Goal: Task Accomplishment & Management: Complete application form

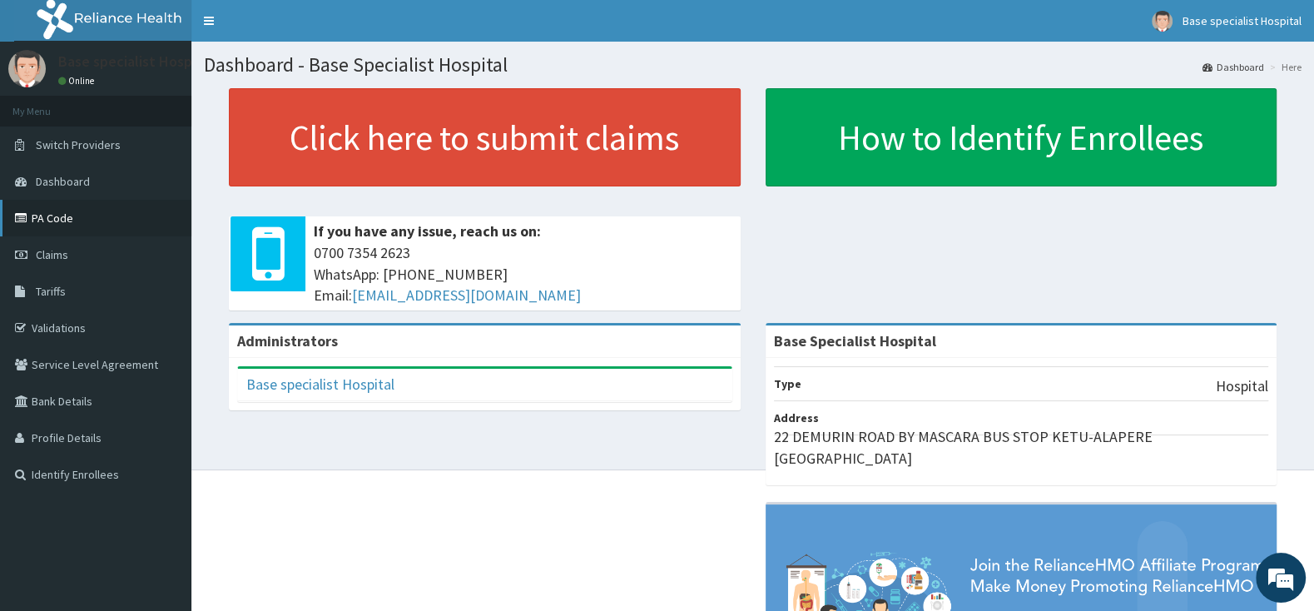
click at [57, 211] on link "PA Code" at bounding box center [95, 218] width 191 height 37
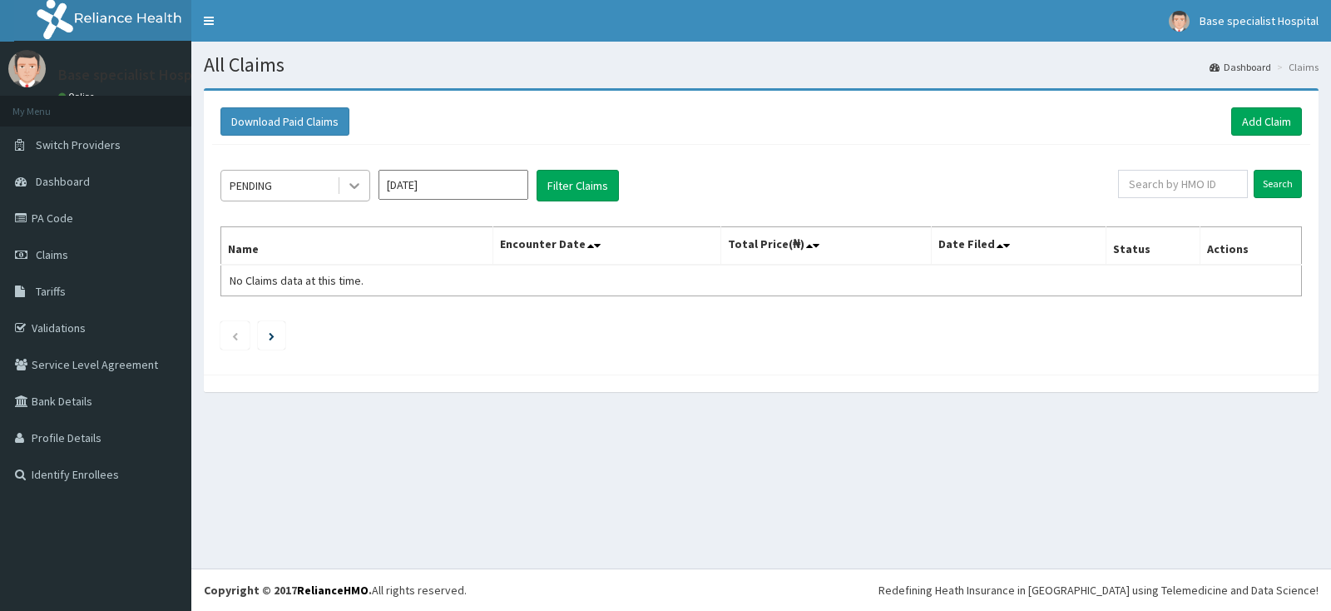
click at [349, 186] on icon at bounding box center [354, 185] width 17 height 17
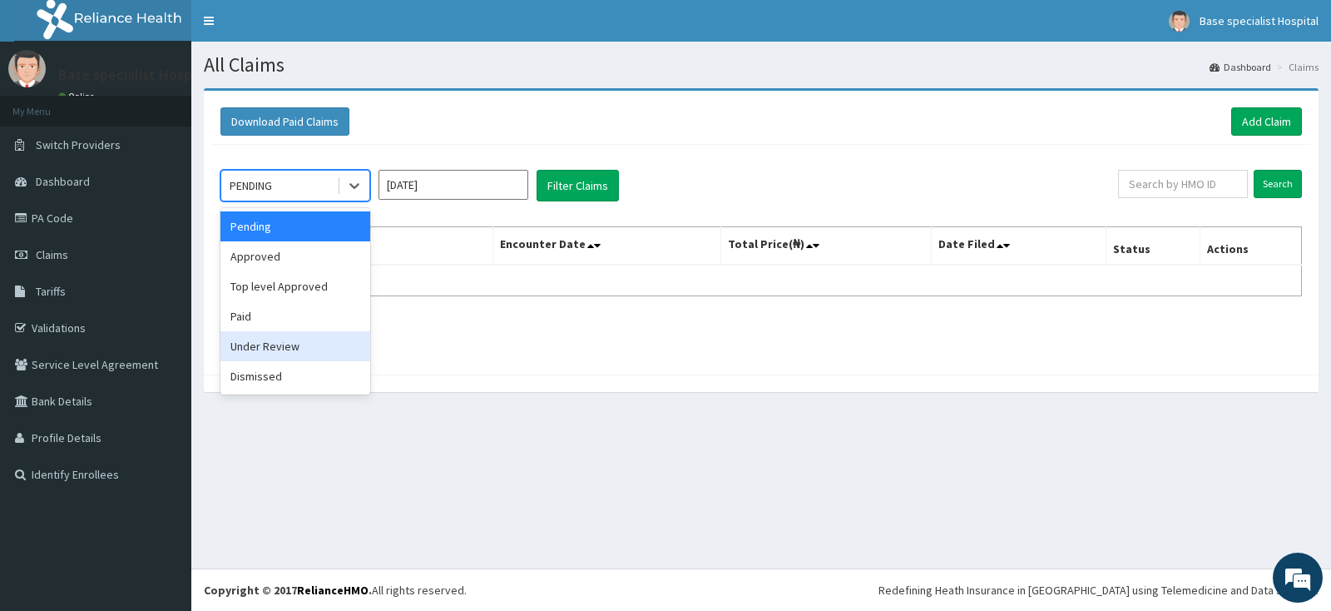
click at [308, 356] on div "Under Review" at bounding box center [296, 346] width 150 height 30
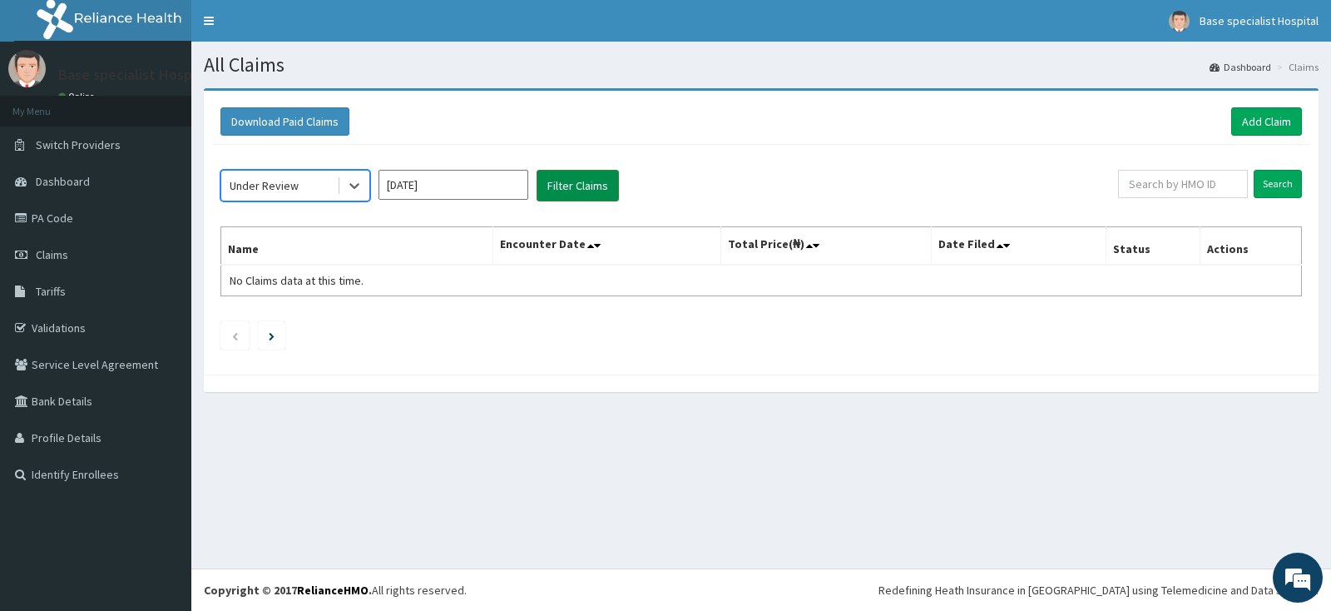
click at [571, 182] on button "Filter Claims" at bounding box center [578, 186] width 82 height 32
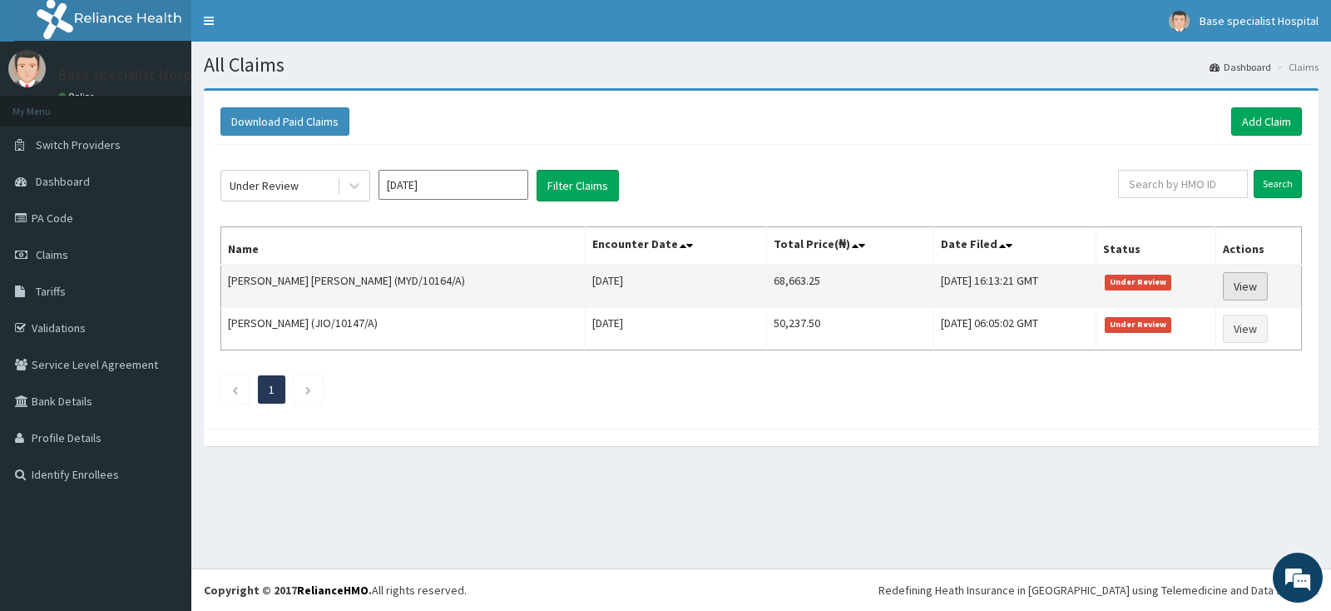
click at [1239, 285] on link "View" at bounding box center [1245, 286] width 45 height 28
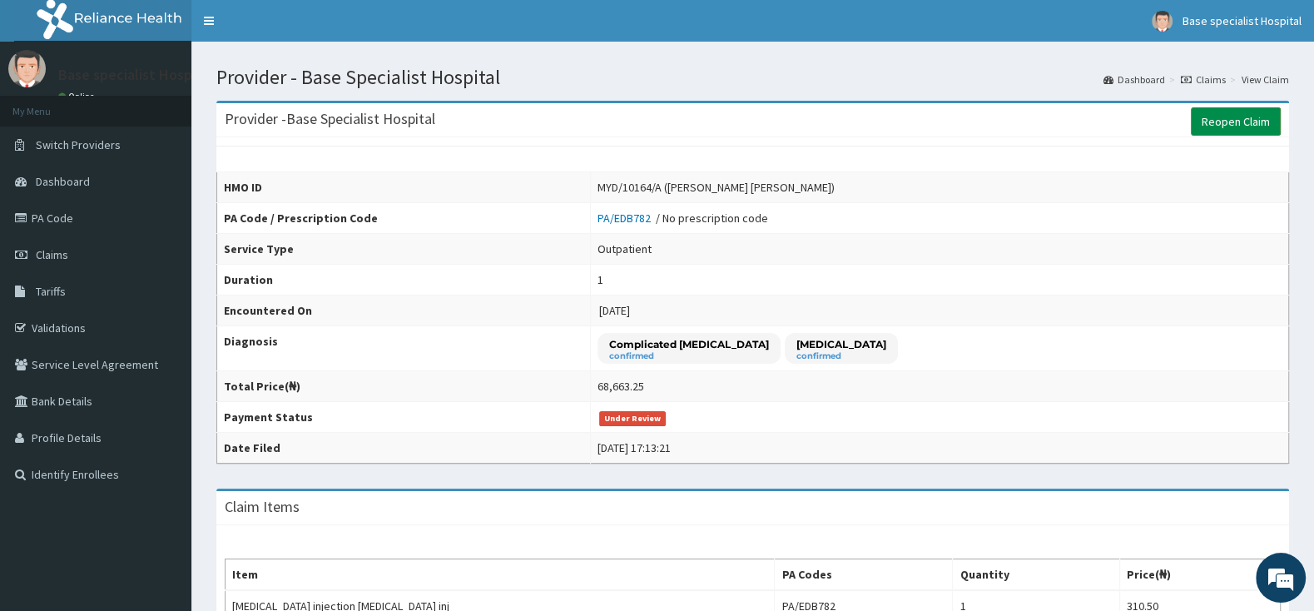
click at [1228, 117] on link "Reopen Claim" at bounding box center [1236, 121] width 90 height 28
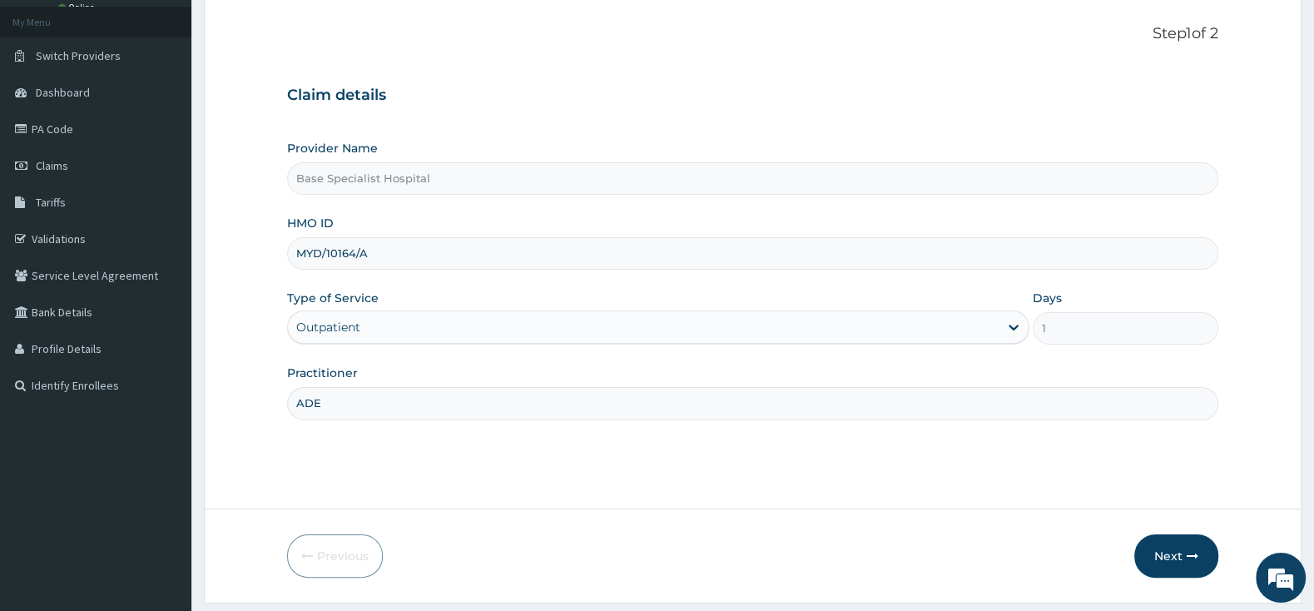
scroll to position [137, 0]
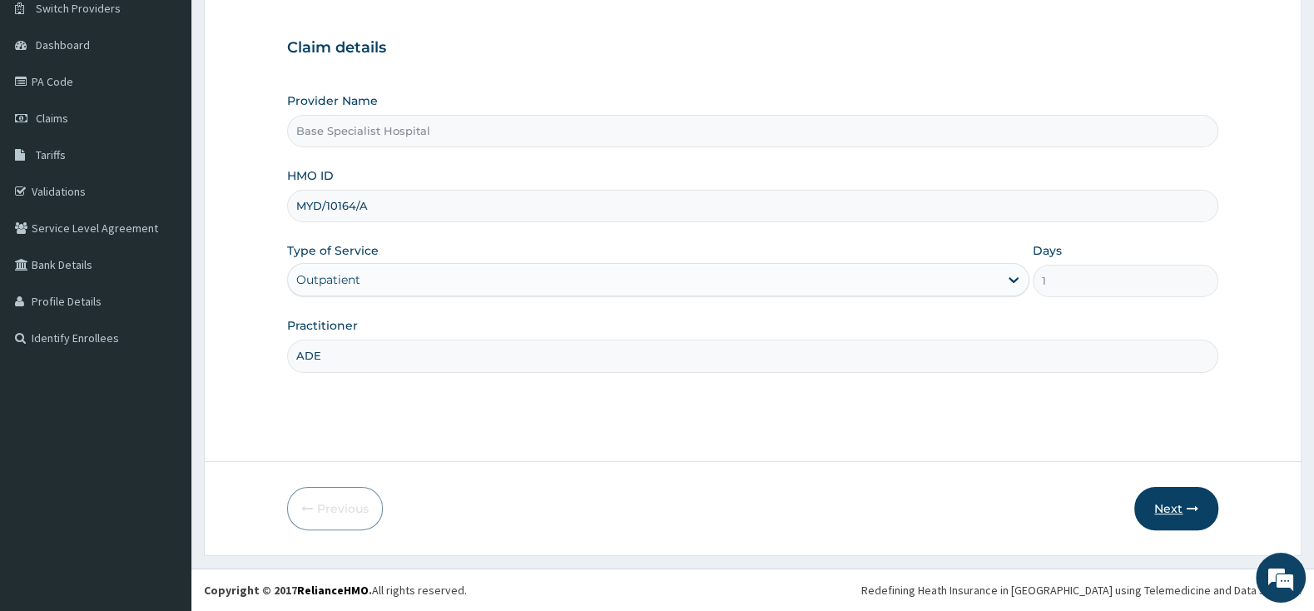
click at [1170, 502] on button "Next" at bounding box center [1176, 508] width 84 height 43
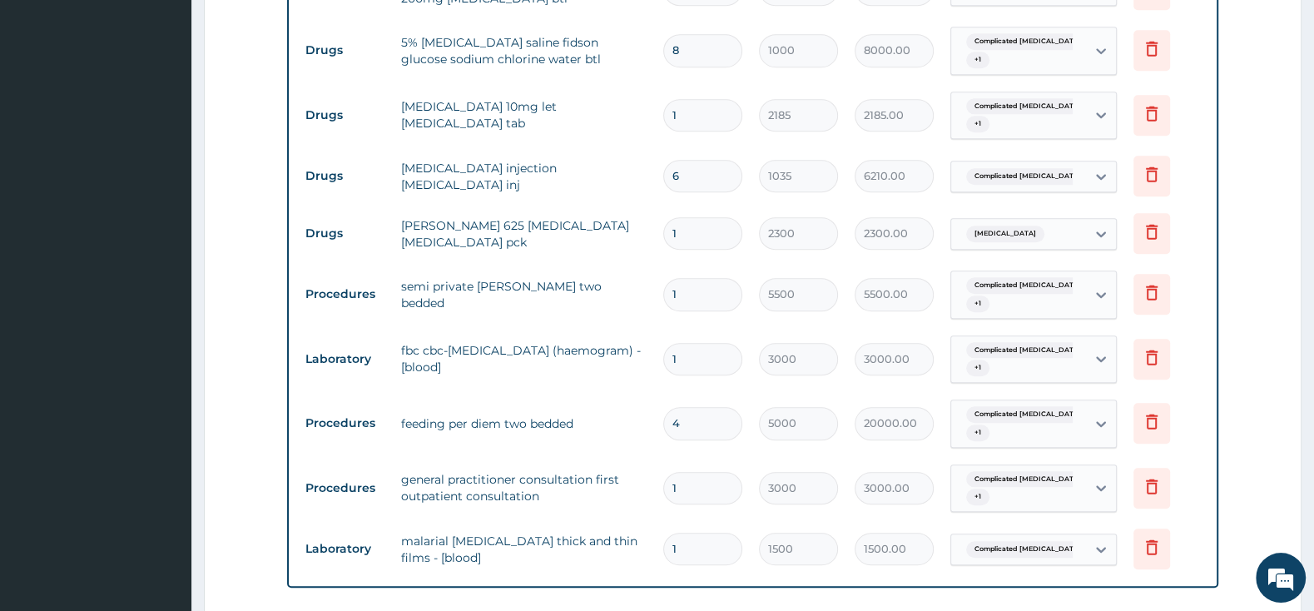
scroll to position [0, 0]
click at [721, 487] on input "1" at bounding box center [702, 488] width 79 height 32
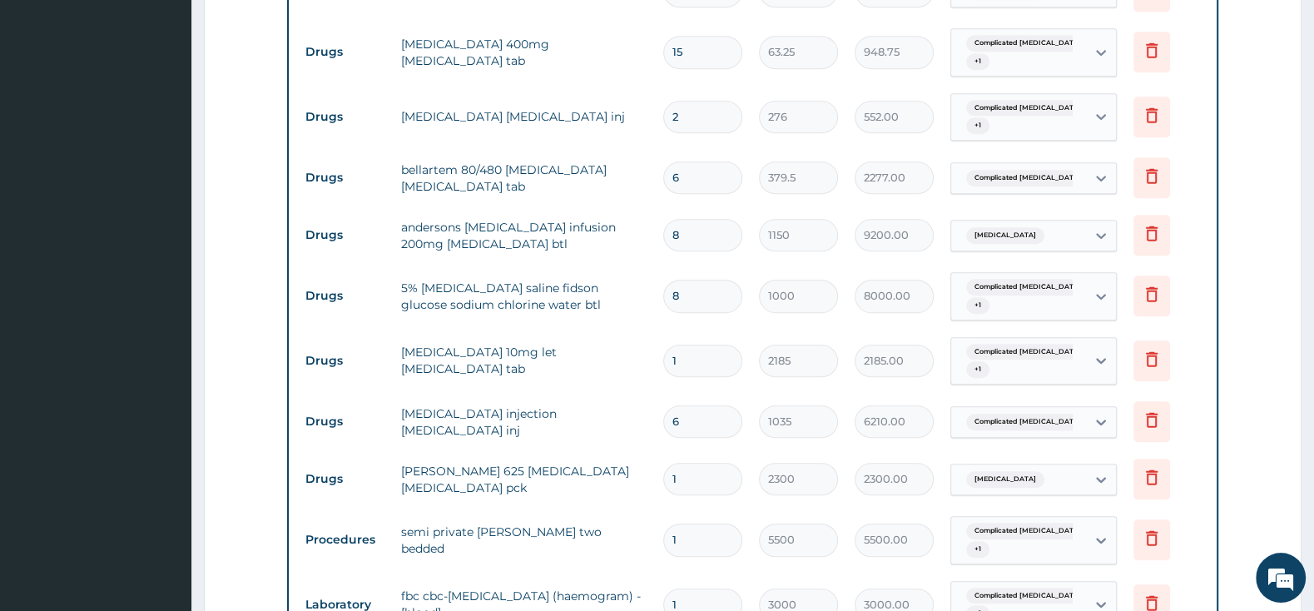
scroll to position [853, 0]
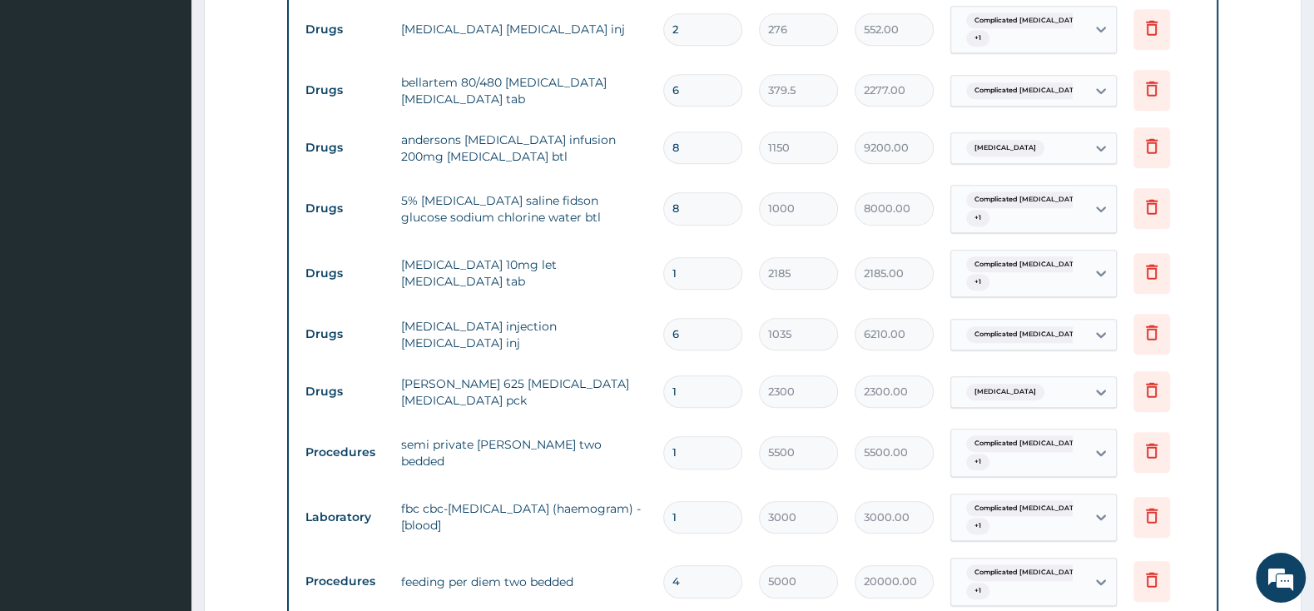
click at [714, 453] on input "1" at bounding box center [702, 452] width 79 height 32
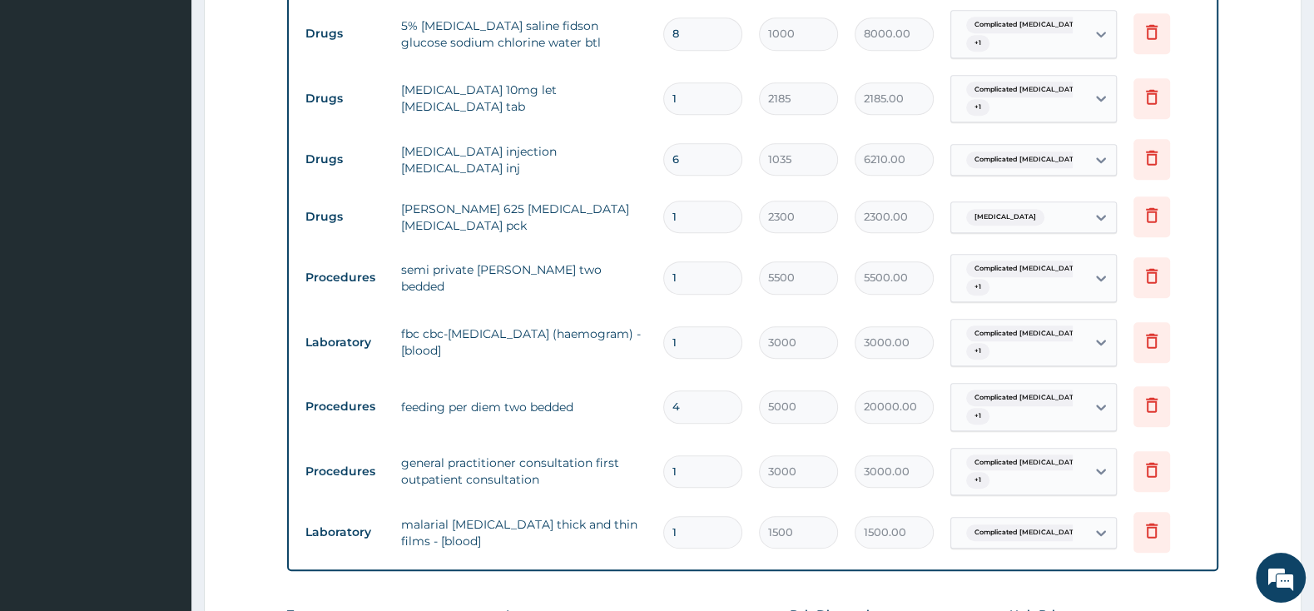
type input "0.00"
type input "2"
type input "11000.00"
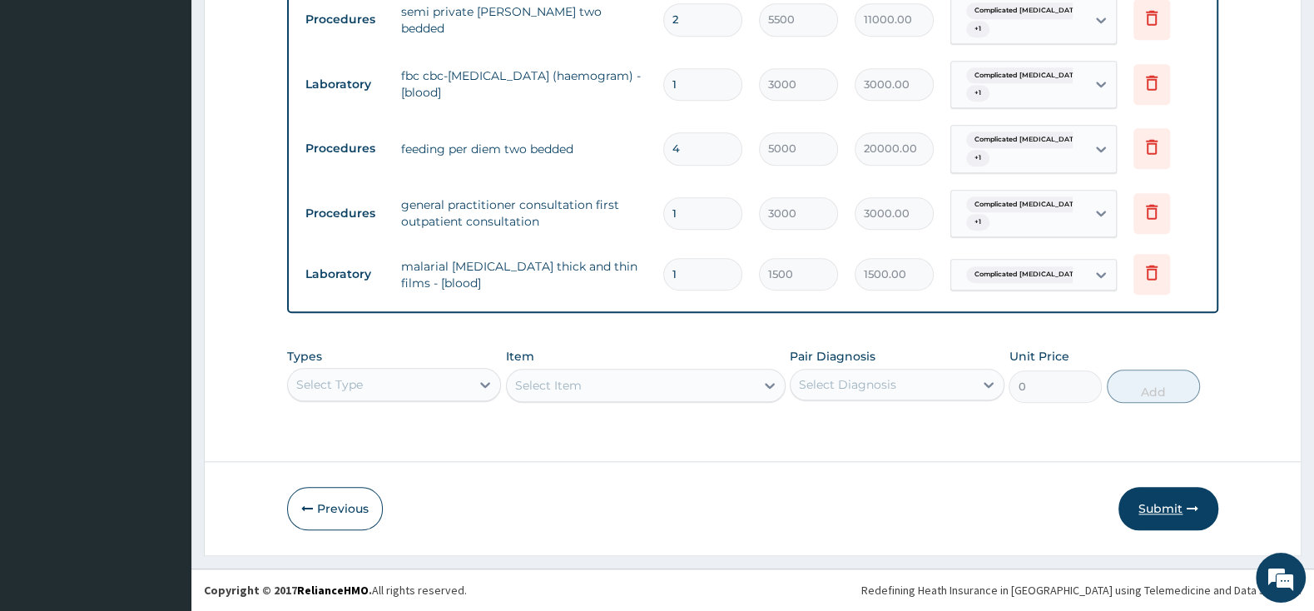
type input "2"
click at [1163, 506] on button "Submit" at bounding box center [1168, 508] width 100 height 43
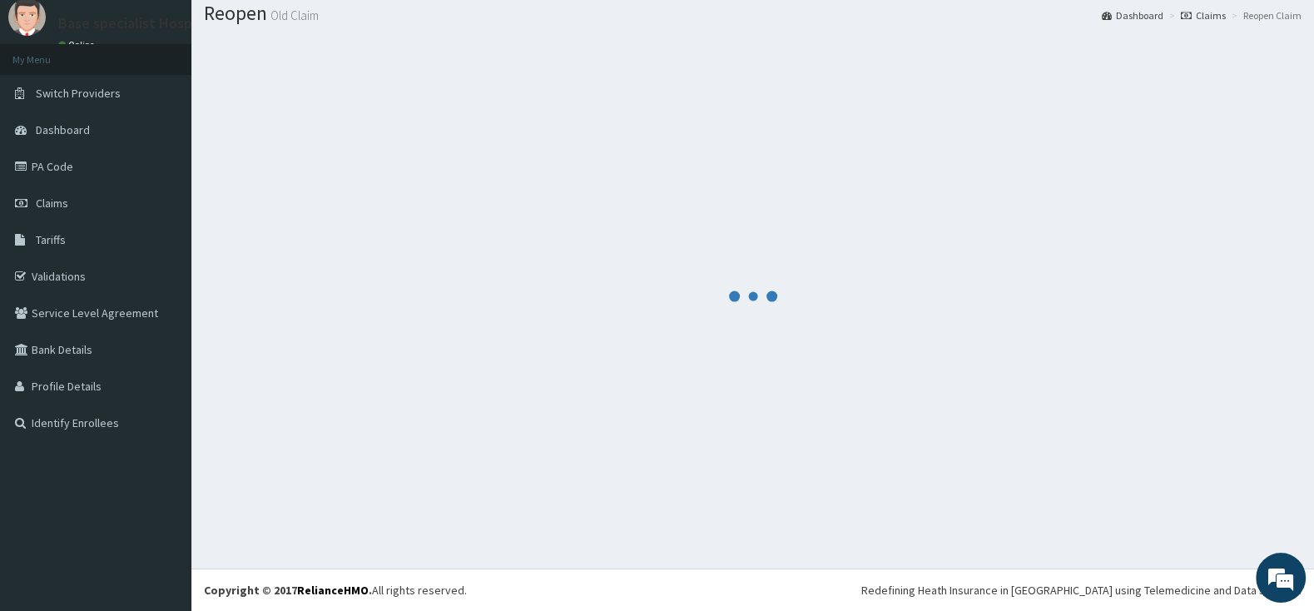
scroll to position [52, 0]
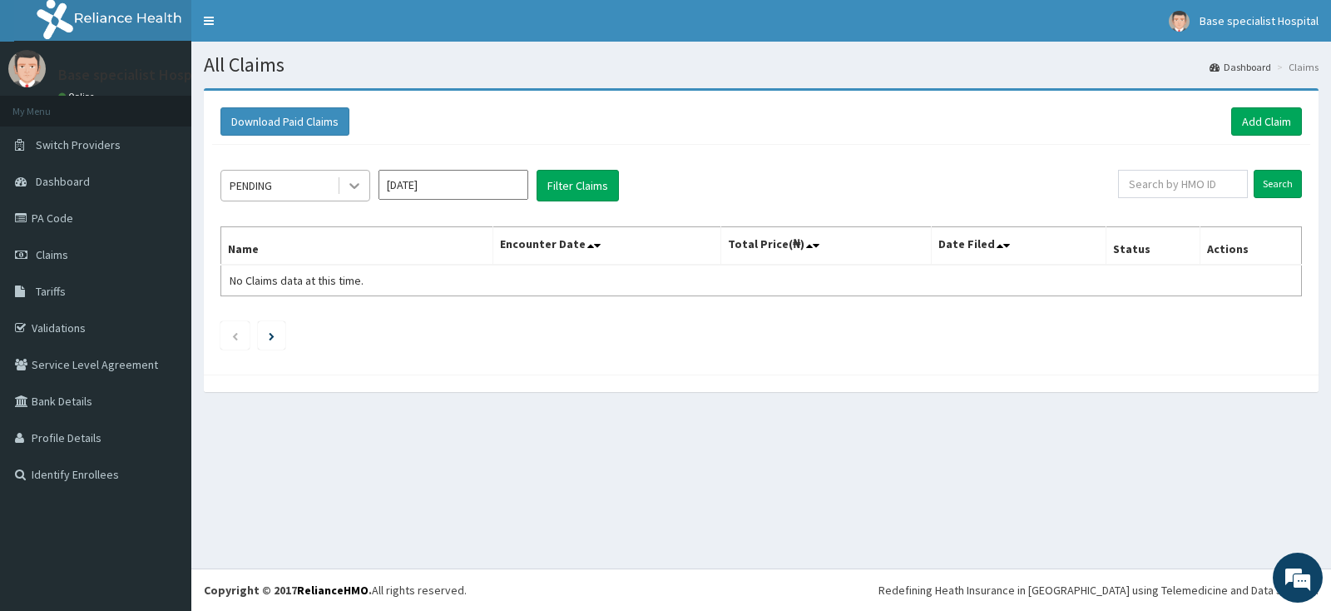
click at [367, 180] on div at bounding box center [354, 186] width 30 height 30
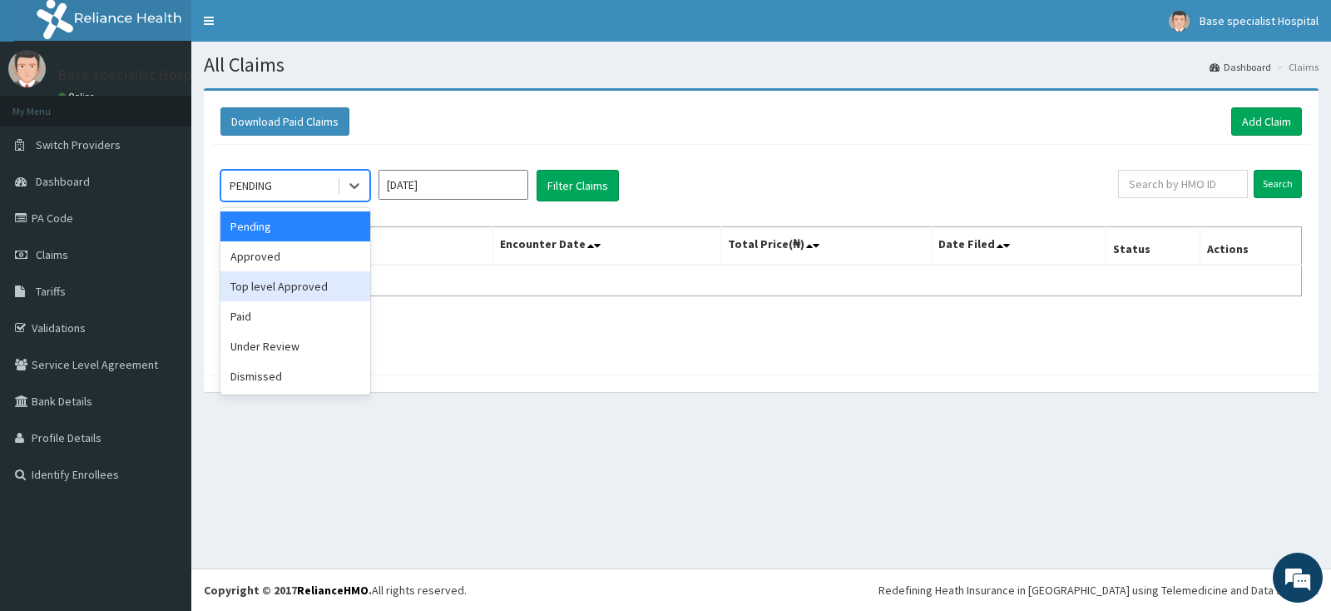
click at [324, 290] on div "Top level Approved" at bounding box center [296, 286] width 150 height 30
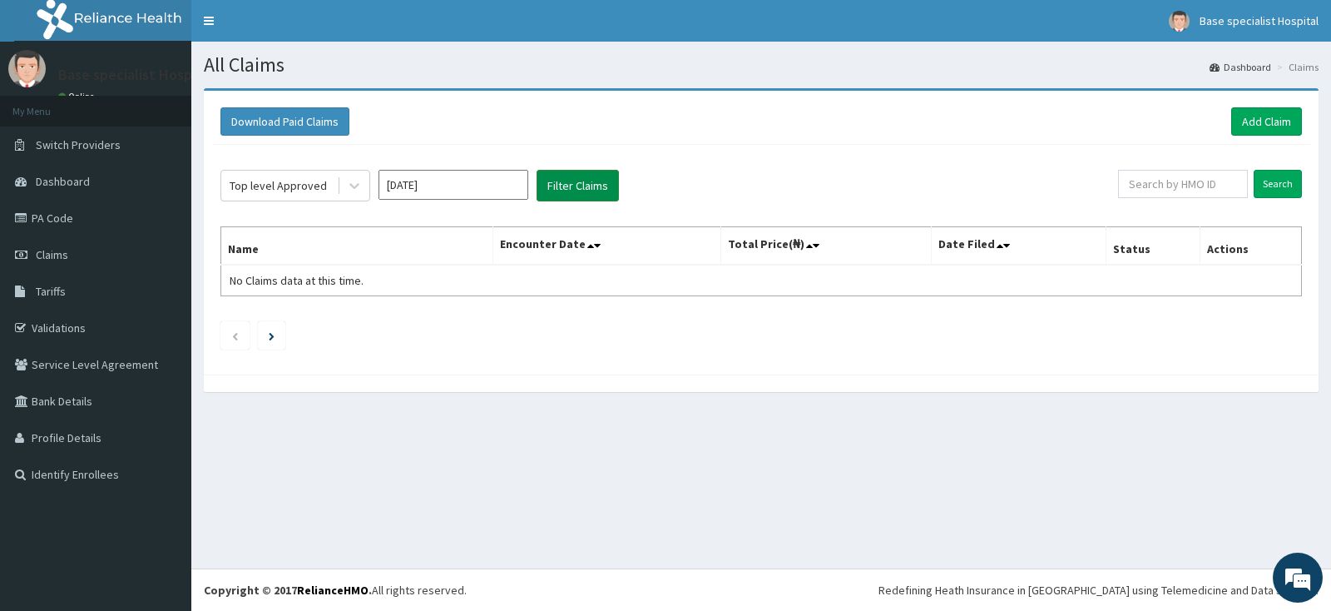
click at [577, 188] on button "Filter Claims" at bounding box center [578, 186] width 82 height 32
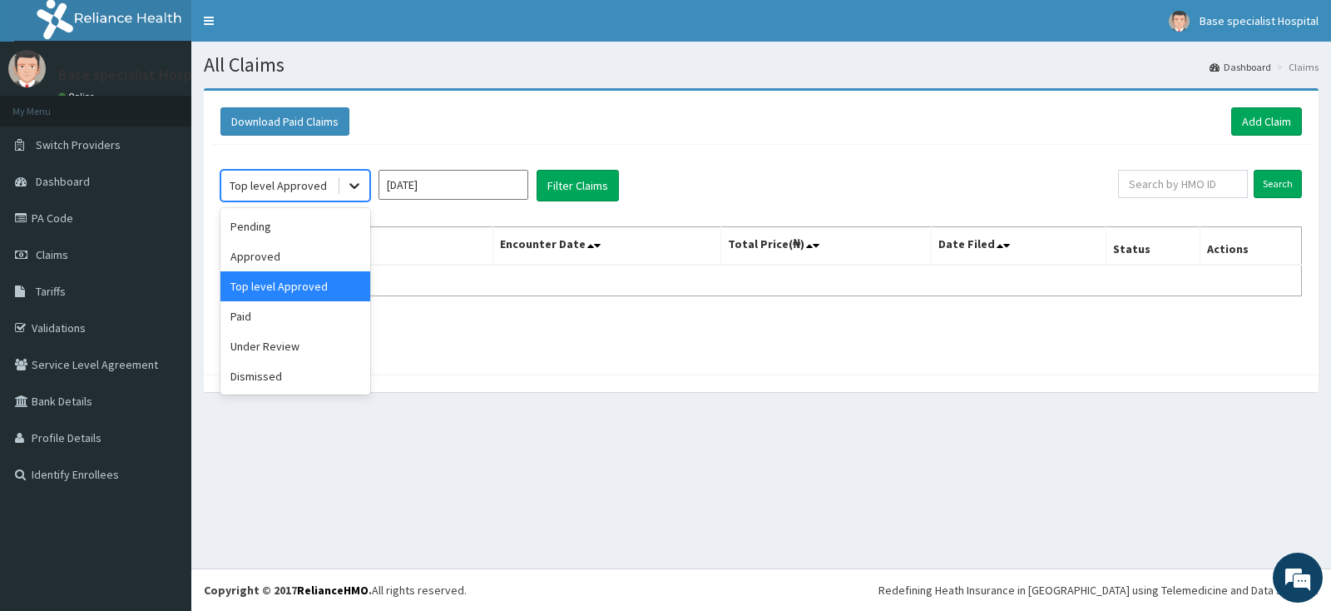
click at [342, 186] on div at bounding box center [354, 186] width 30 height 30
click at [287, 261] on div "Approved" at bounding box center [296, 256] width 150 height 30
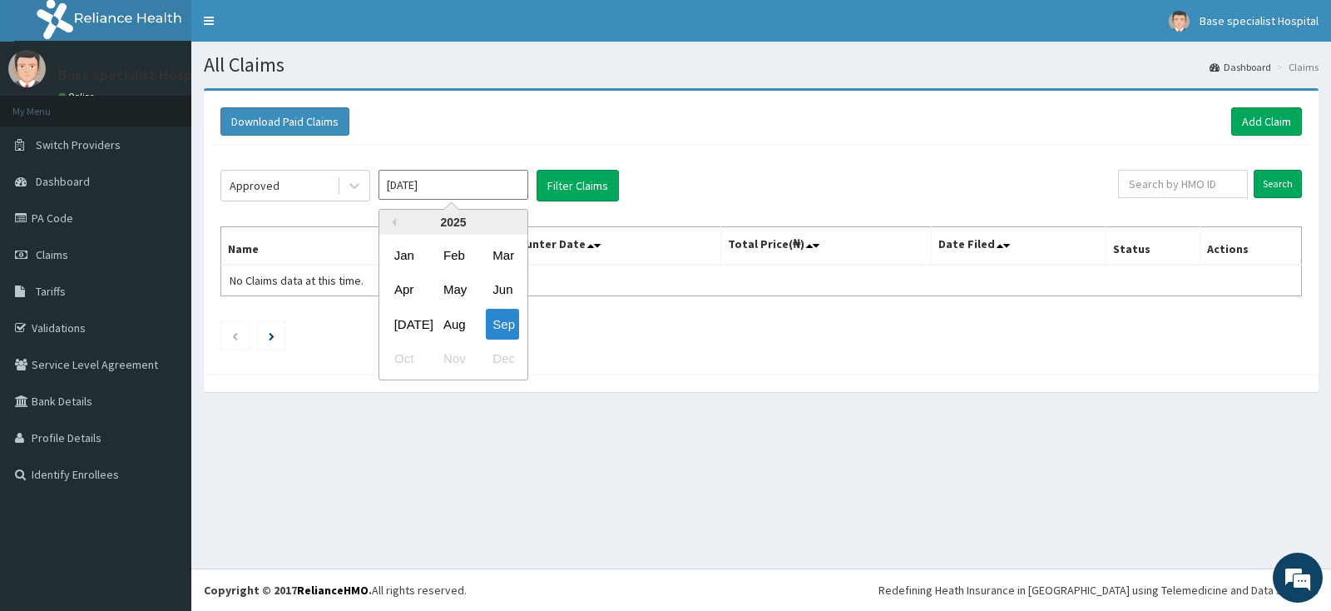
click at [458, 184] on input "Sep 2025" at bounding box center [454, 185] width 150 height 30
click at [458, 324] on div "Aug" at bounding box center [453, 324] width 33 height 31
type input "Aug 2025"
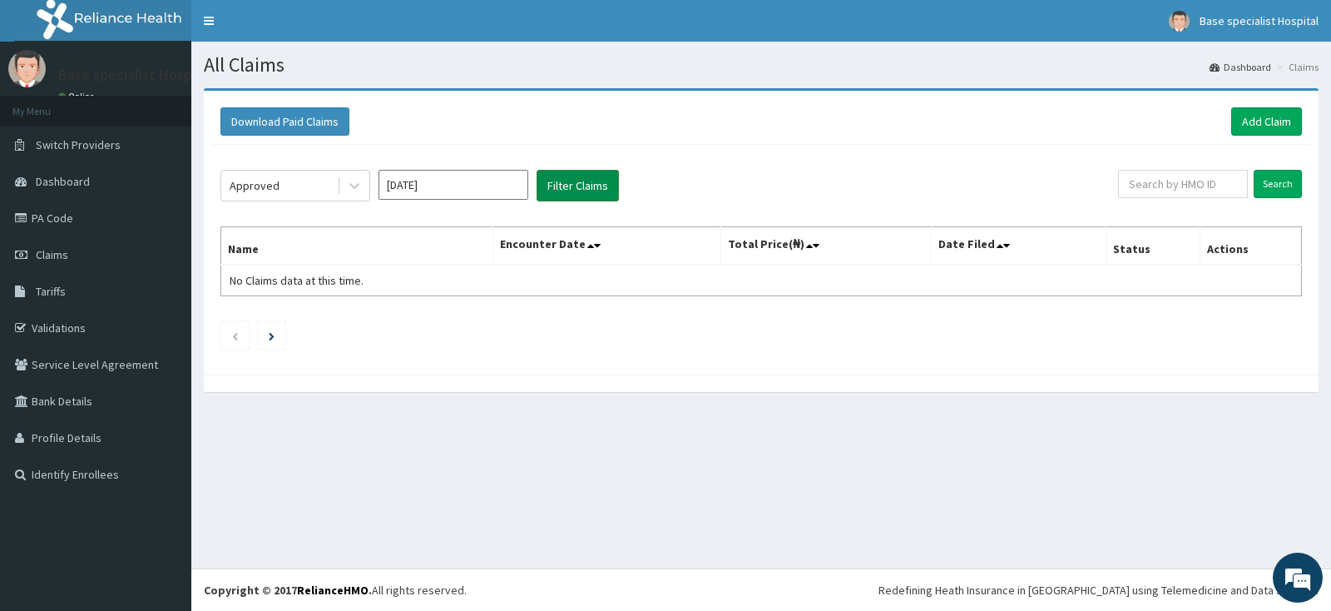
click at [582, 191] on button "Filter Claims" at bounding box center [578, 186] width 82 height 32
click at [587, 180] on button "Filter Claims" at bounding box center [578, 186] width 82 height 32
click at [581, 183] on button "Filter Claims" at bounding box center [578, 186] width 82 height 32
click at [294, 115] on button "Download Paid Claims" at bounding box center [285, 121] width 129 height 28
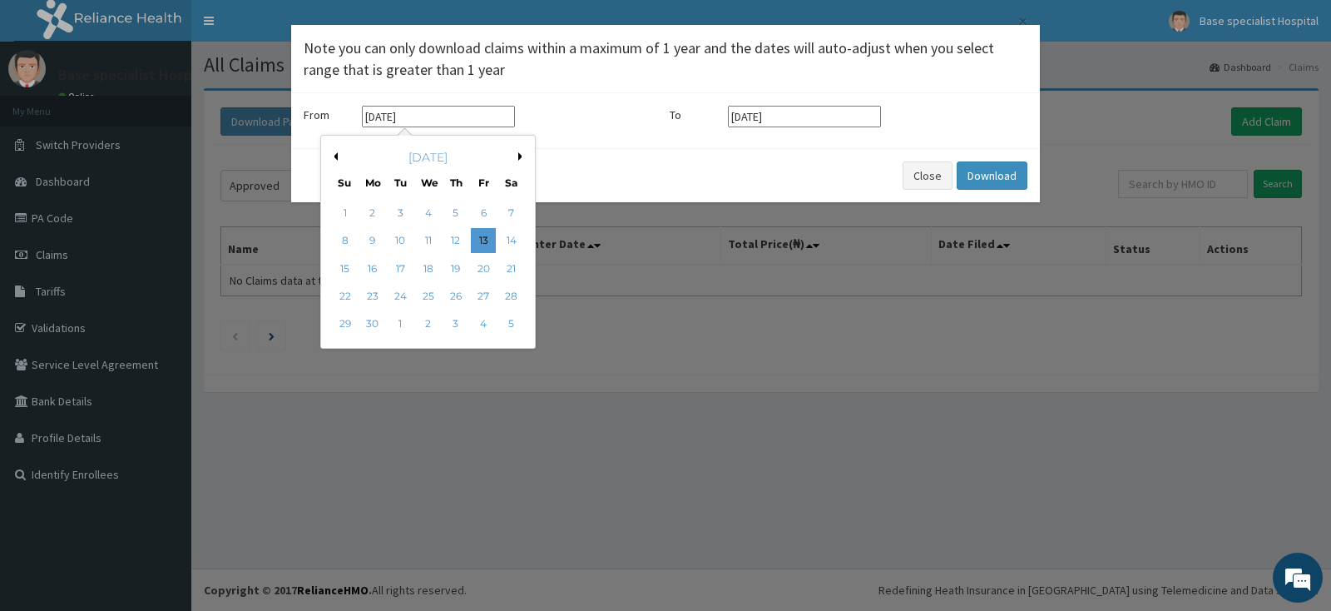
click at [479, 119] on input "13-06-2025" at bounding box center [438, 117] width 153 height 22
click at [333, 156] on button "Previous Month" at bounding box center [334, 156] width 8 height 8
click at [334, 156] on button "Previous Month" at bounding box center [334, 156] width 8 height 8
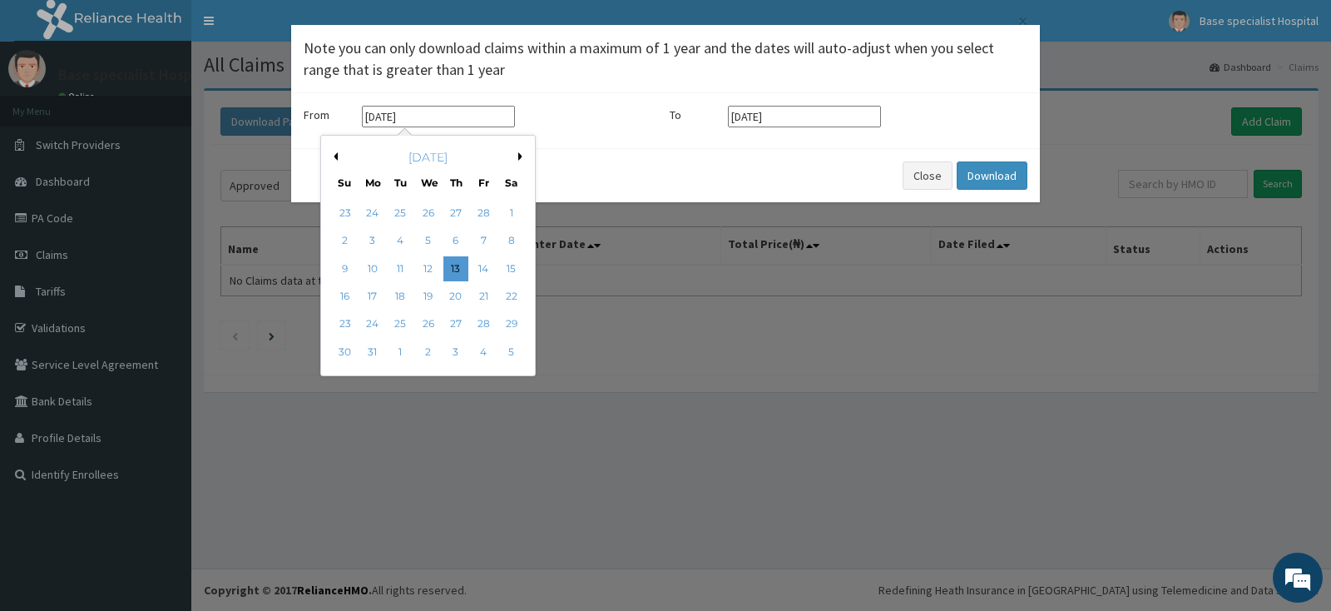
click at [334, 156] on button "Previous Month" at bounding box center [334, 156] width 8 height 8
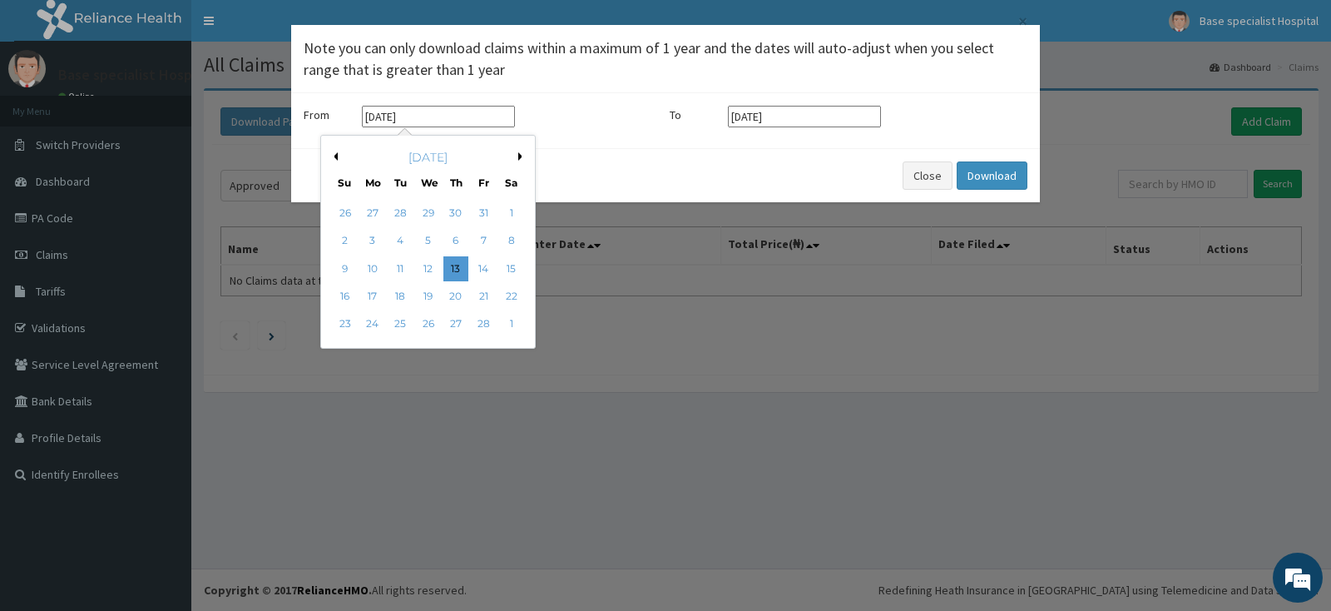
click at [334, 156] on button "Previous Month" at bounding box center [334, 156] width 8 height 8
click at [519, 155] on button "Next Month" at bounding box center [522, 156] width 8 height 8
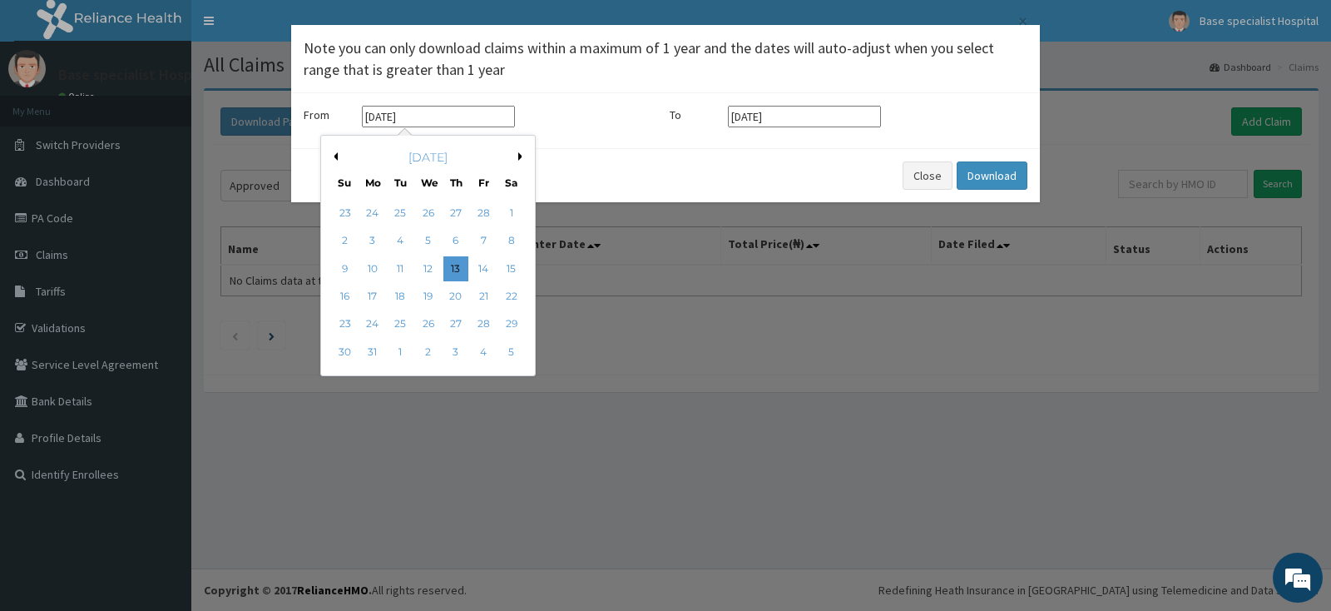
click at [519, 156] on button "Next Month" at bounding box center [522, 156] width 8 height 8
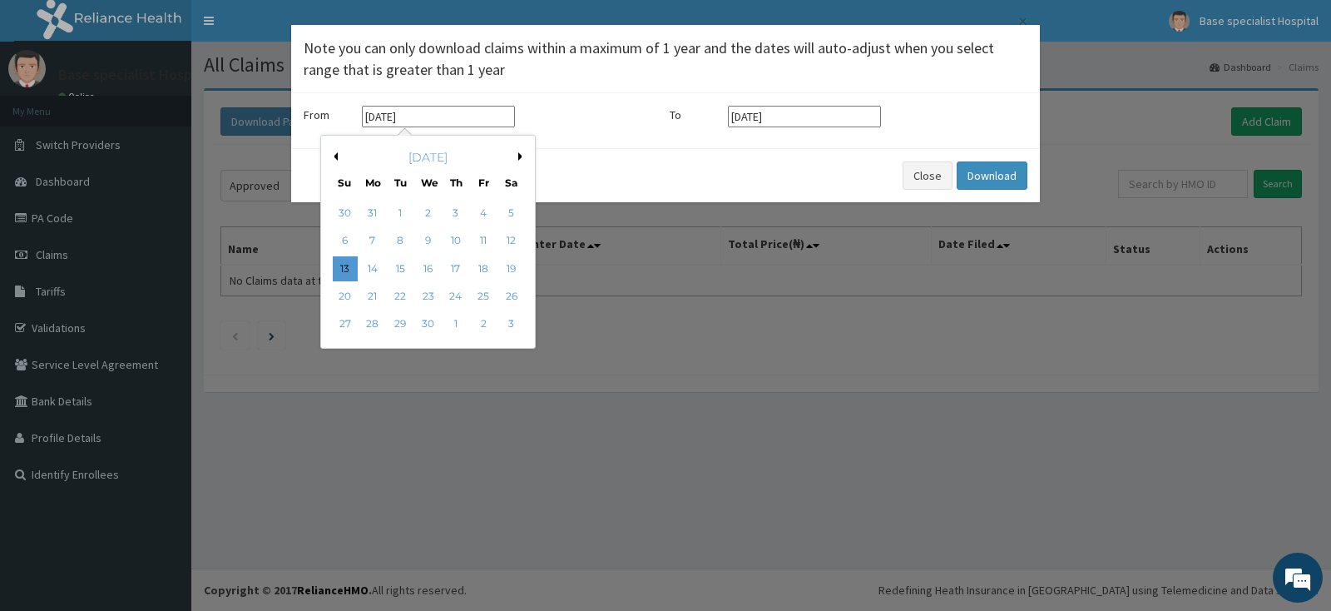
click at [518, 156] on div "April 2025" at bounding box center [428, 157] width 201 height 17
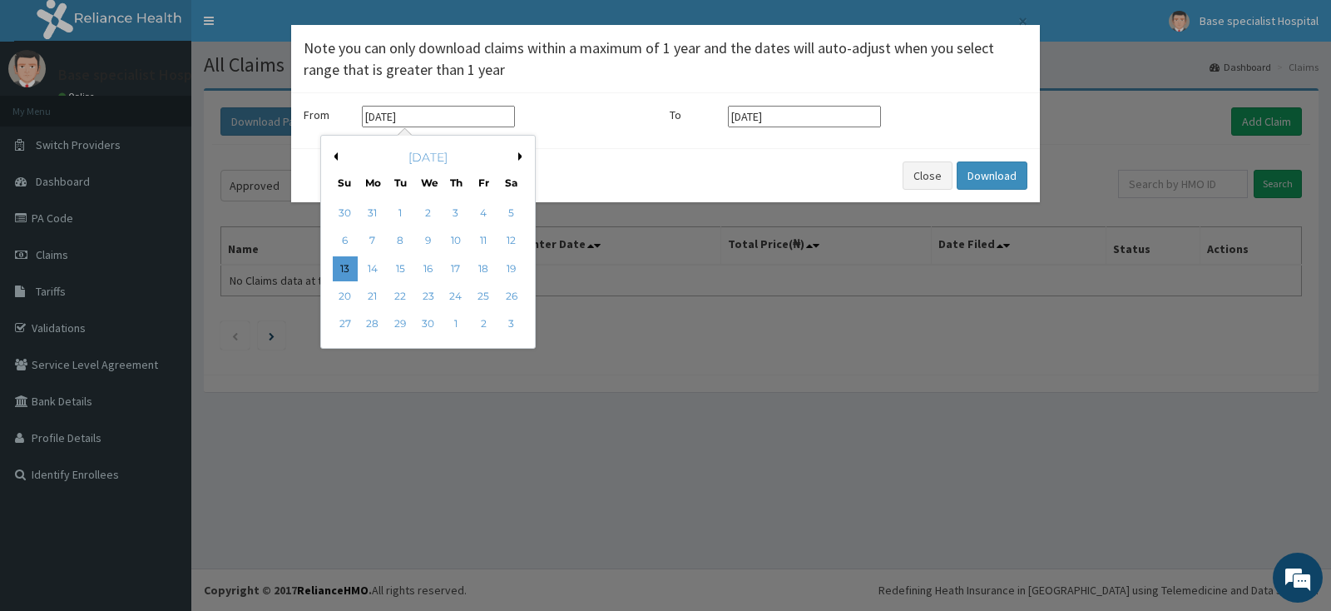
click at [524, 154] on button "Next Month" at bounding box center [522, 156] width 8 height 8
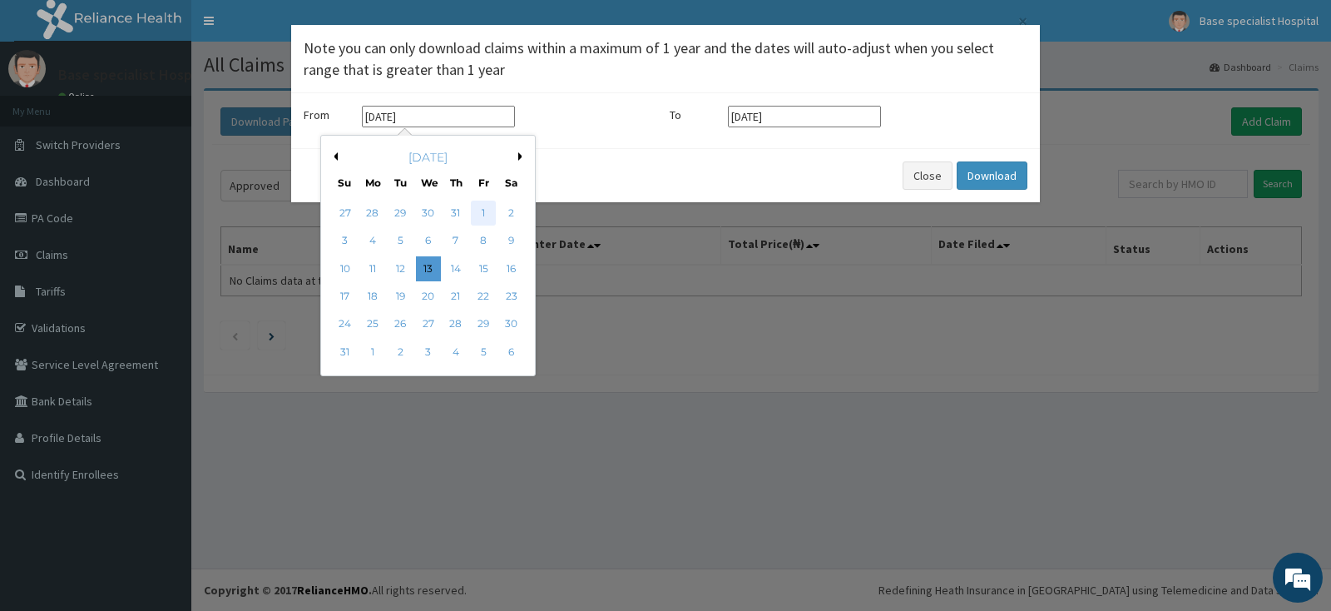
click at [474, 211] on div "1" at bounding box center [483, 213] width 25 height 25
type input "01-08-2025"
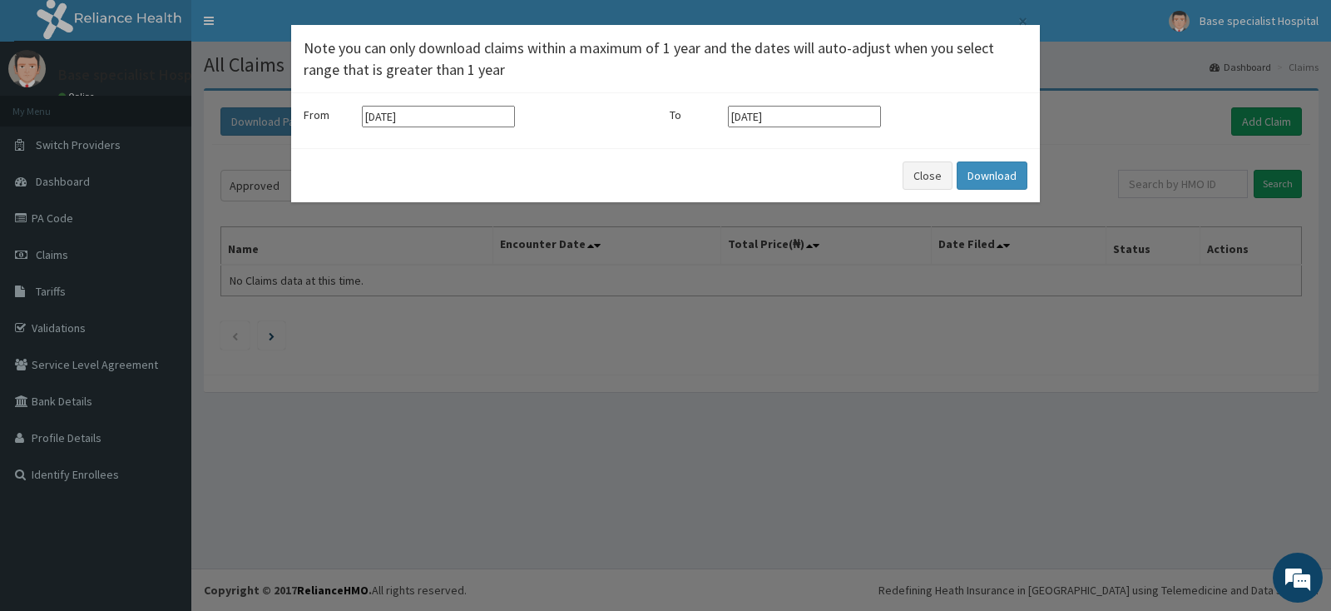
click at [847, 115] on input "13-09-2025" at bounding box center [804, 117] width 153 height 22
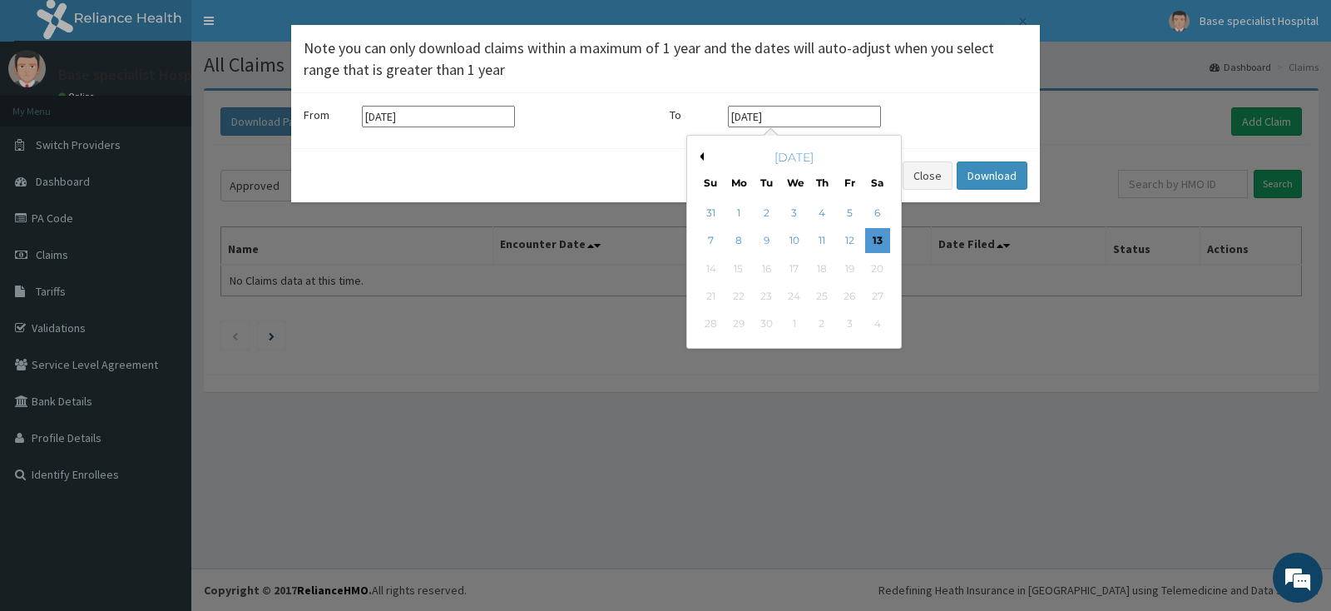
click at [702, 155] on button "Previous Month" at bounding box center [700, 156] width 8 height 8
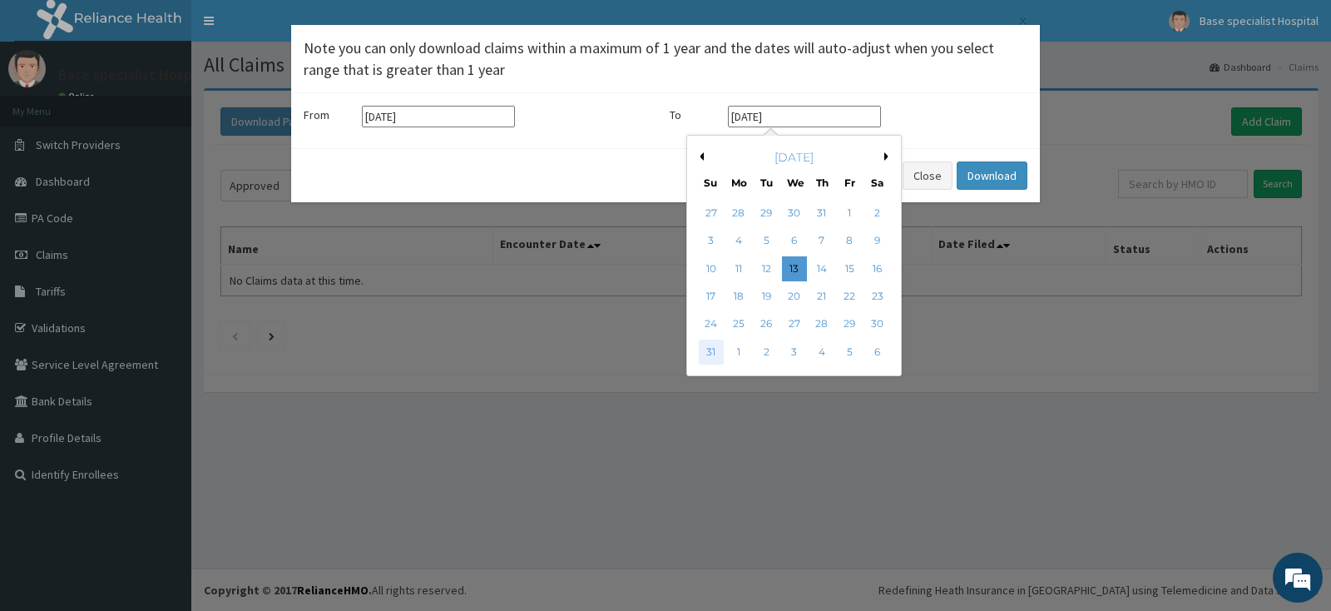
click at [712, 356] on div "31" at bounding box center [711, 351] width 25 height 25
type input "31-08-2025"
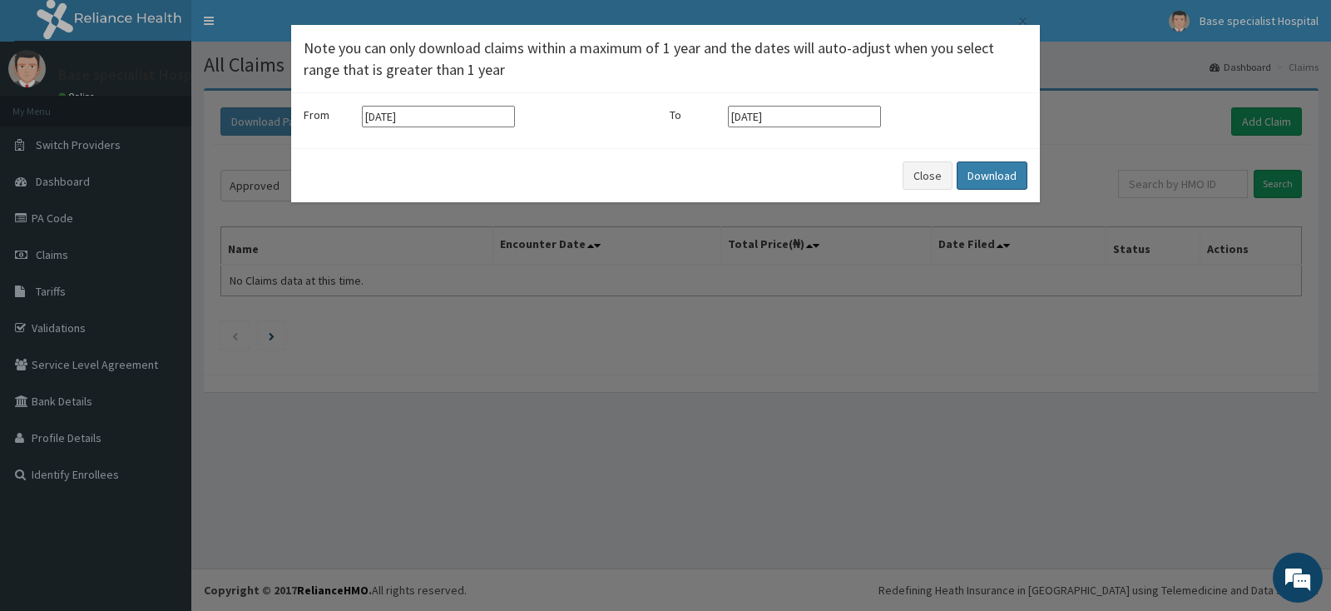
click at [976, 182] on button "Download" at bounding box center [992, 175] width 71 height 28
click at [919, 173] on button "Close" at bounding box center [928, 175] width 50 height 28
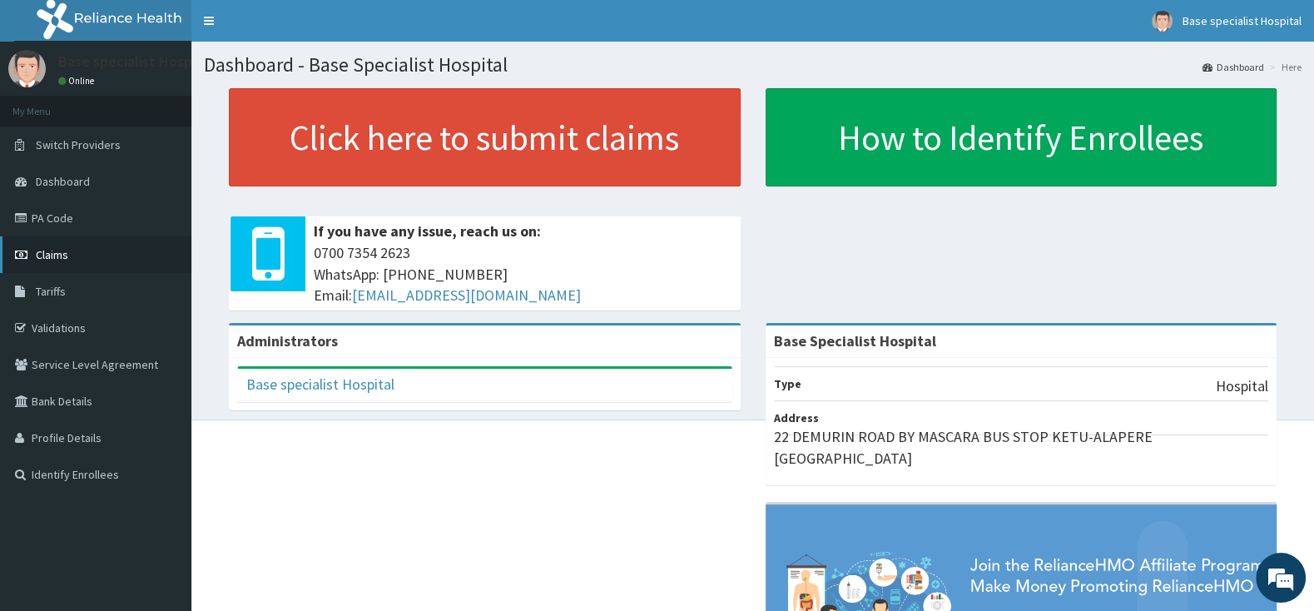
click at [74, 252] on link "Claims" at bounding box center [95, 254] width 191 height 37
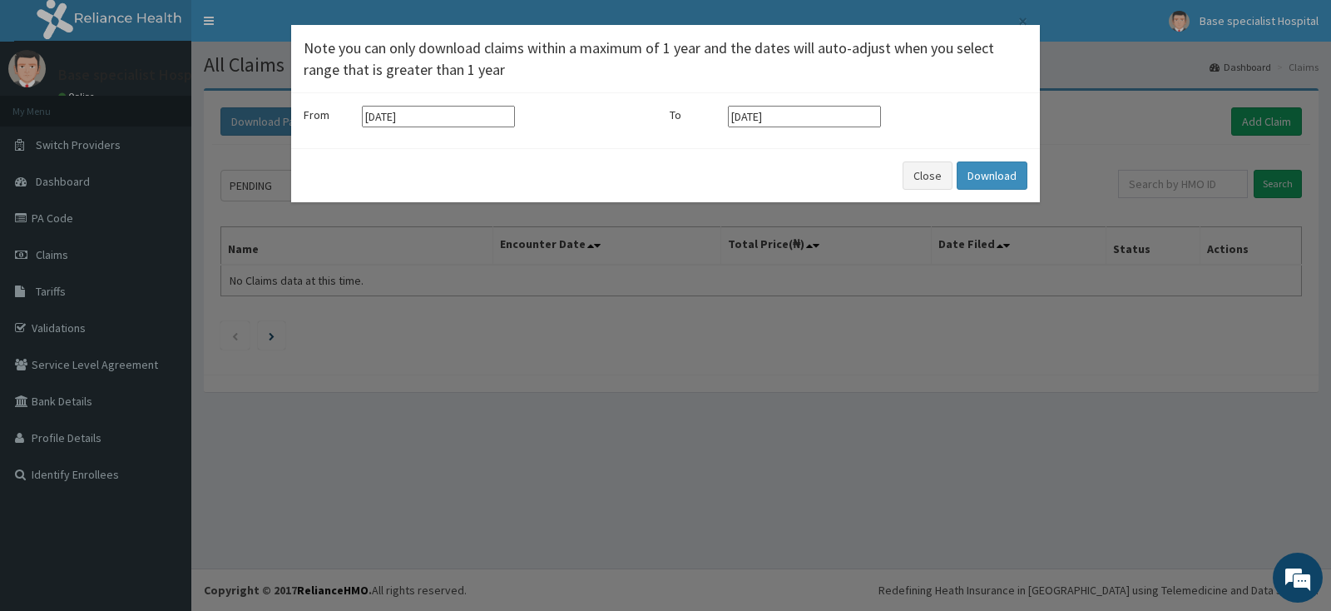
click at [458, 124] on input "13-06-2025" at bounding box center [438, 117] width 153 height 22
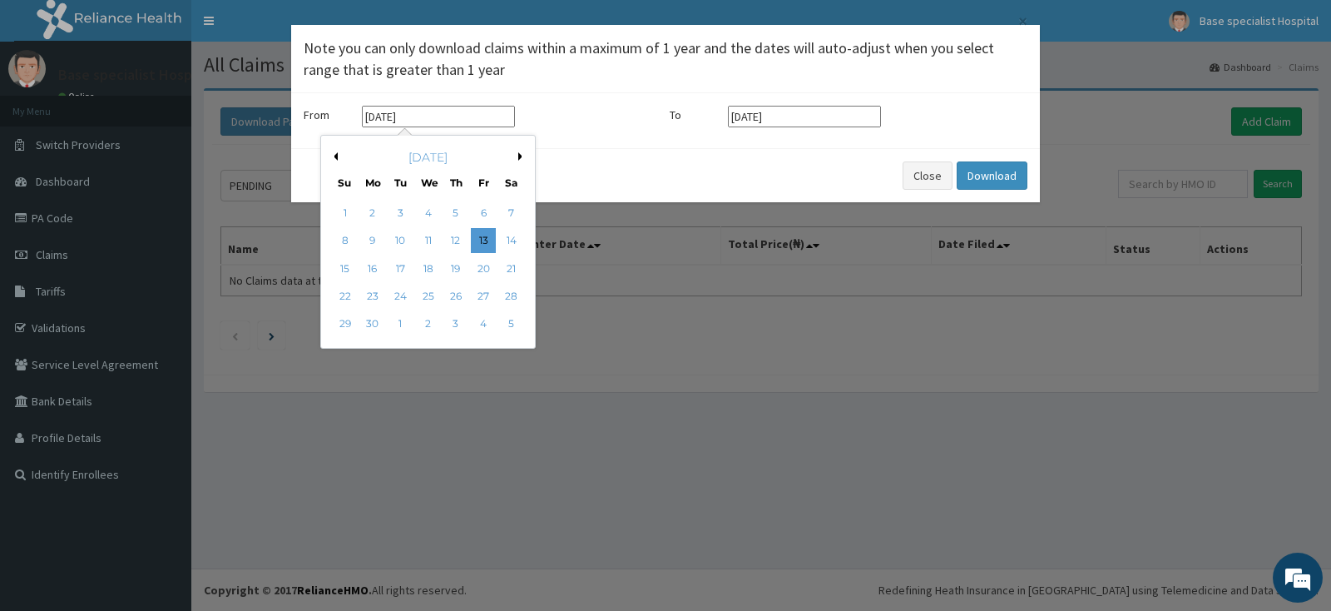
click at [523, 159] on button "Next Month" at bounding box center [522, 156] width 8 height 8
click at [399, 209] on div "1" at bounding box center [400, 213] width 25 height 25
type input "01-07-2025"
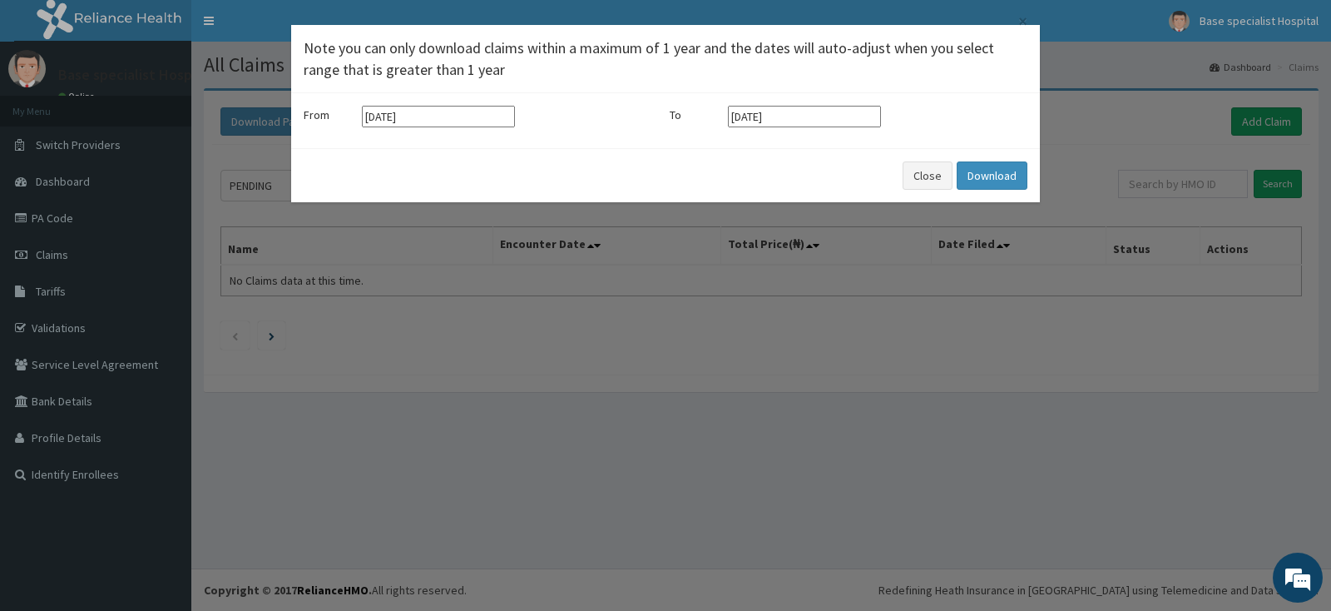
click at [854, 116] on input "13-09-2025" at bounding box center [804, 117] width 153 height 22
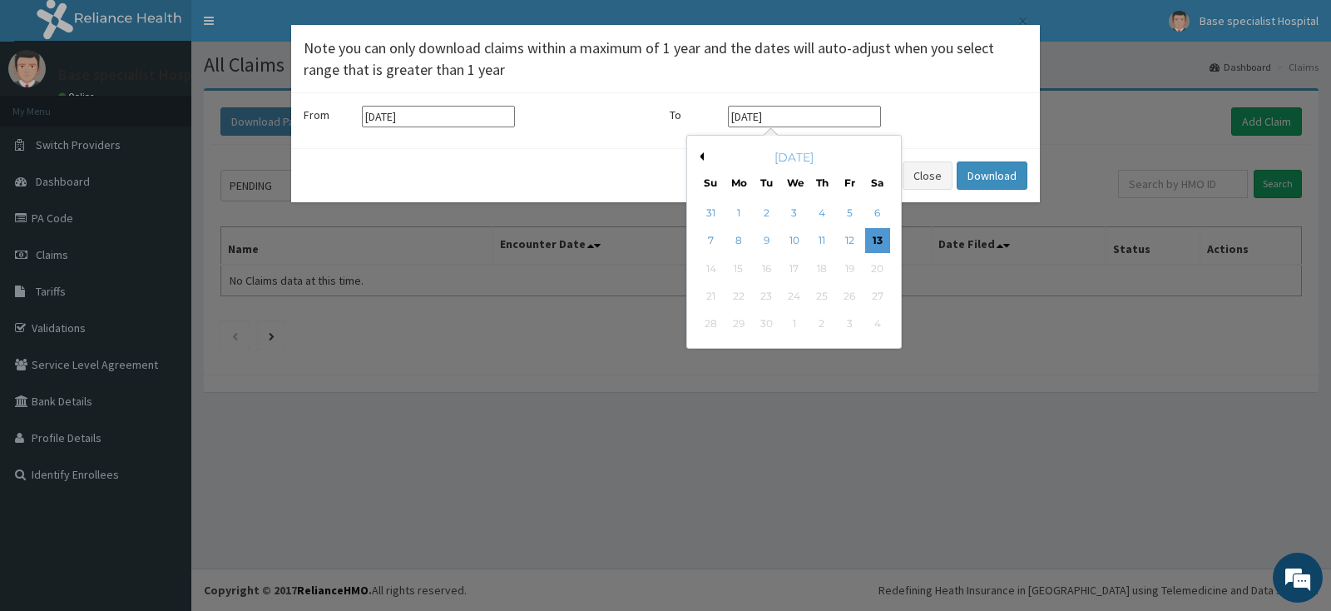
click at [703, 150] on div "September 2025" at bounding box center [794, 157] width 201 height 17
click at [702, 158] on button "Previous Month" at bounding box center [700, 156] width 8 height 8
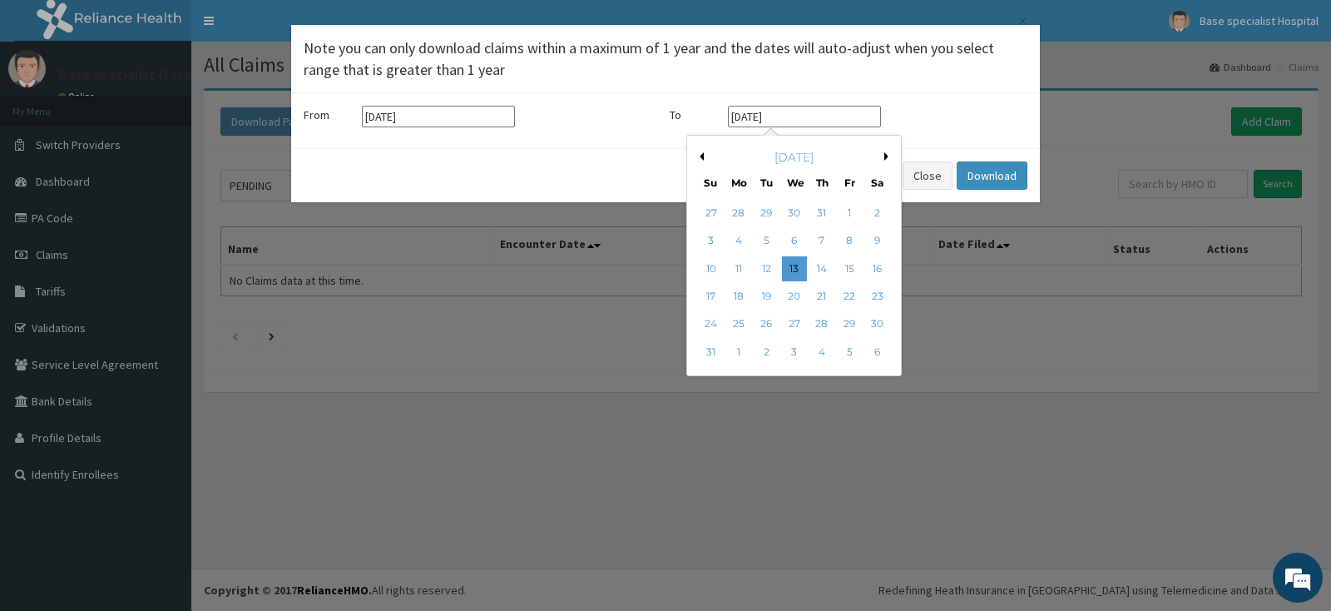
click at [702, 158] on button "Previous Month" at bounding box center [700, 156] width 8 height 8
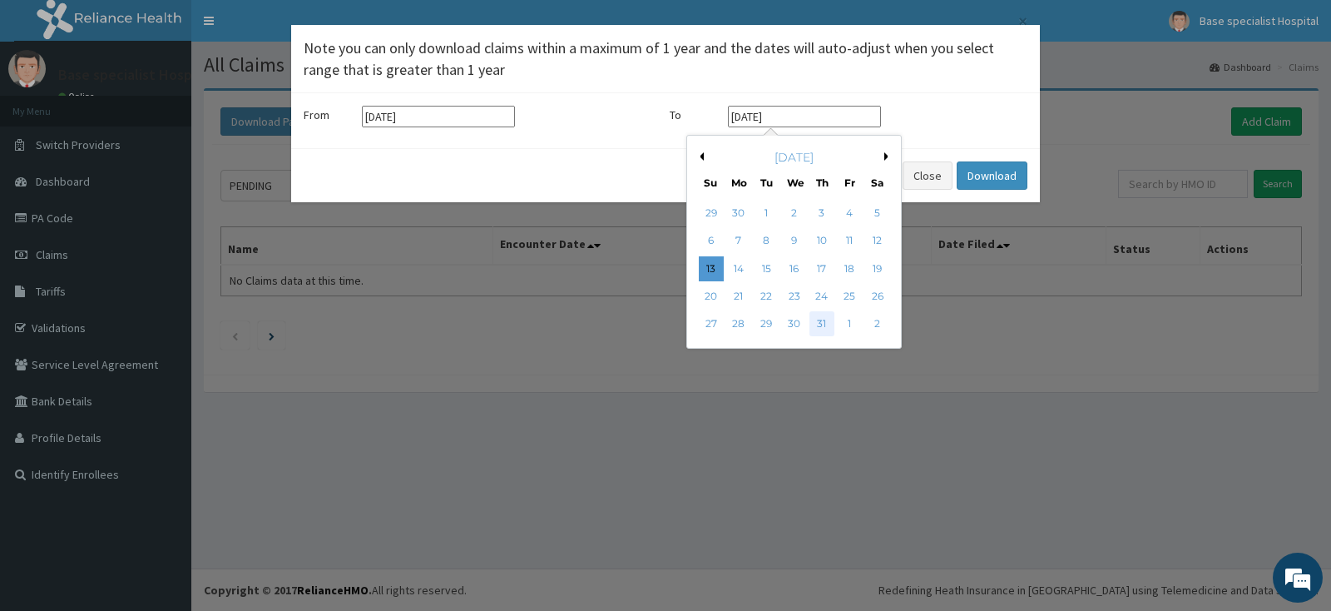
click at [822, 327] on div "31" at bounding box center [822, 324] width 25 height 25
type input "31-07-2025"
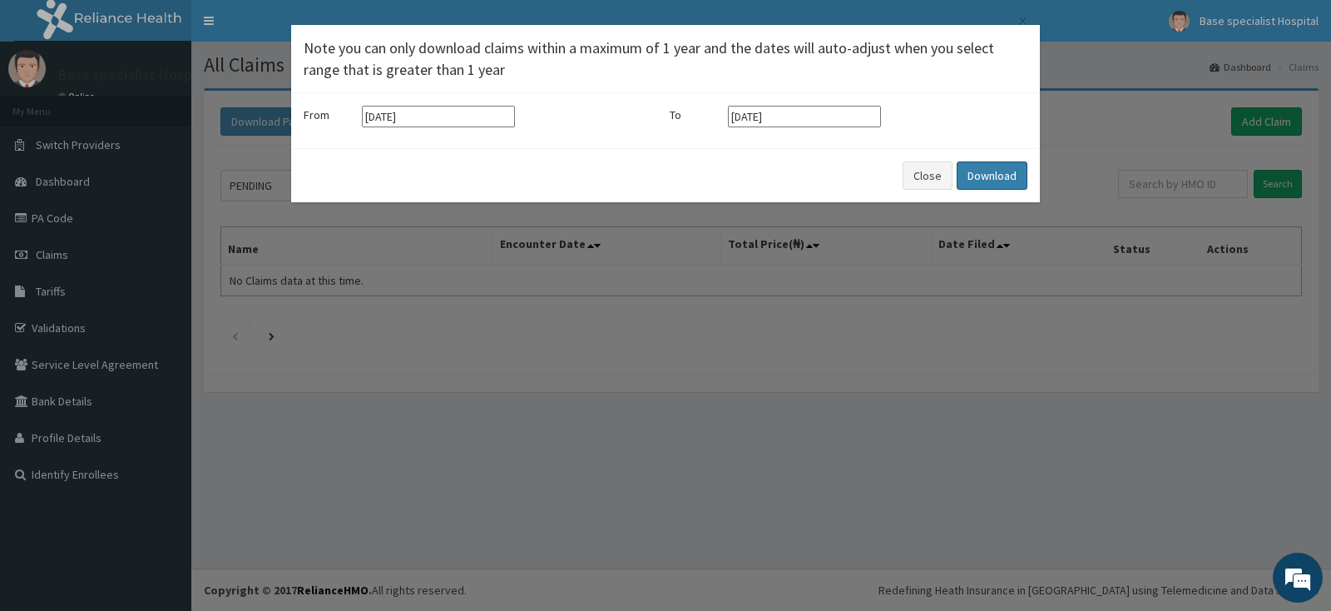
click at [1009, 176] on button "Download" at bounding box center [992, 175] width 71 height 28
click at [786, 402] on div "× Note you can only download claims within a maximum of 1 year and the dates wi…" at bounding box center [665, 305] width 1331 height 611
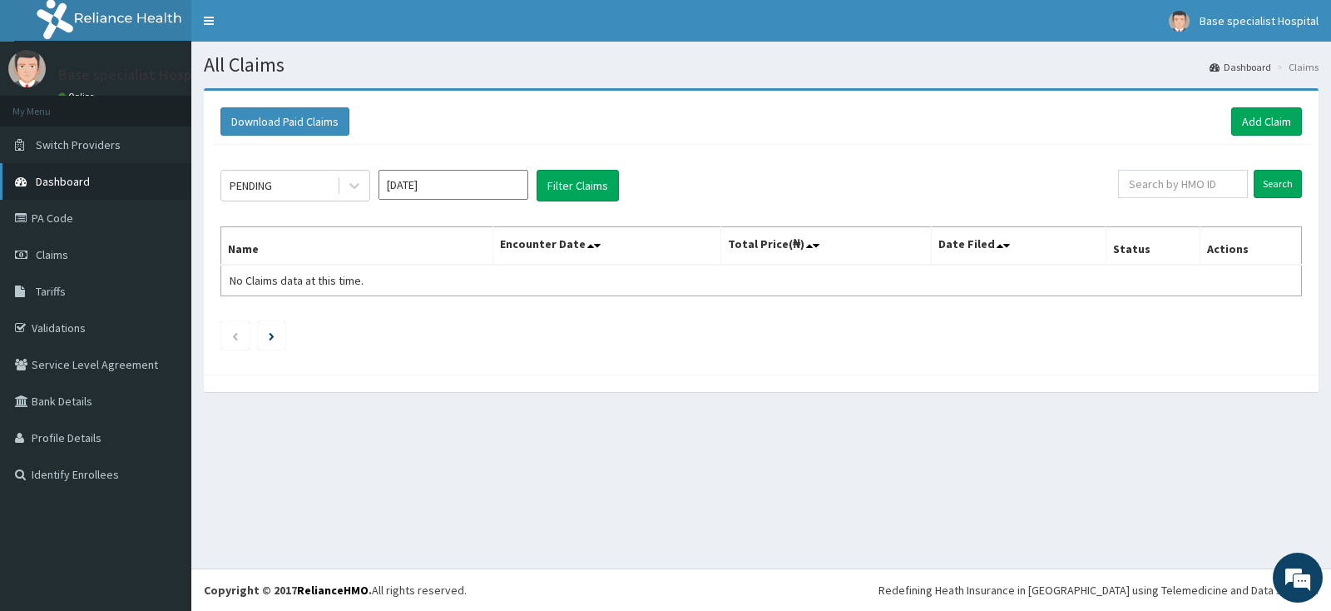
click at [59, 178] on span "Dashboard" at bounding box center [63, 181] width 54 height 15
